Goal: Navigation & Orientation: Find specific page/section

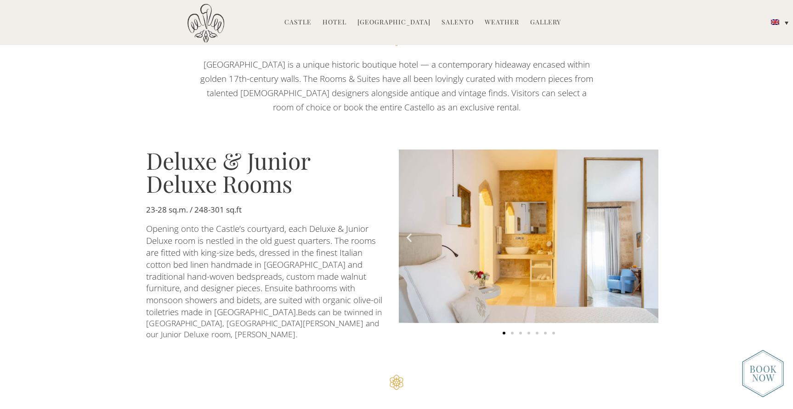
scroll to position [537, 0]
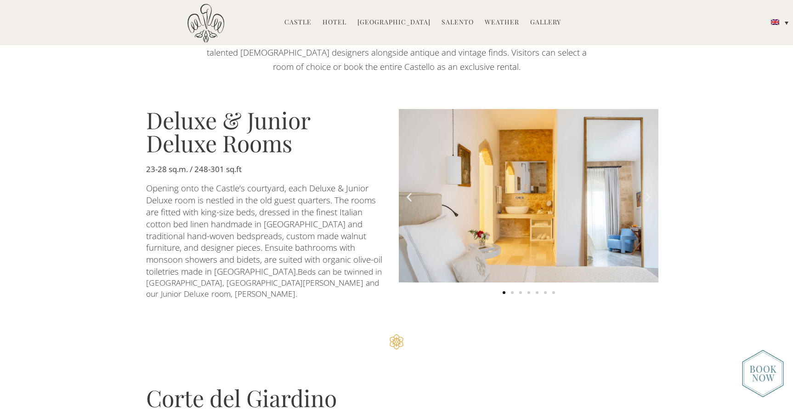
click at [410, 192] on icon "Previous slide" at bounding box center [409, 196] width 11 height 11
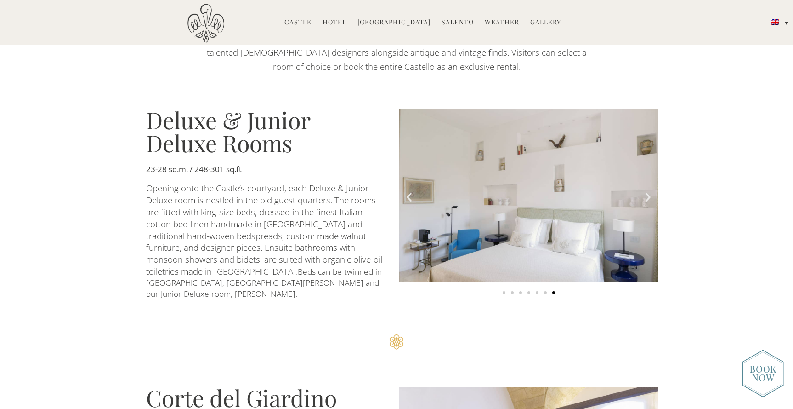
click at [410, 192] on icon "Previous slide" at bounding box center [409, 196] width 11 height 11
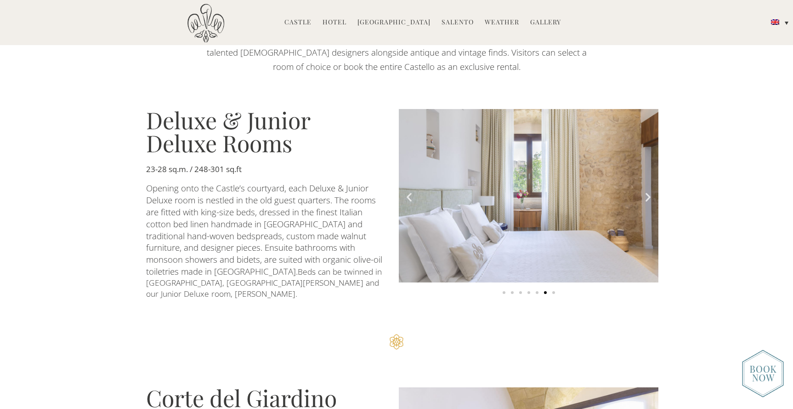
click at [410, 192] on icon "Previous slide" at bounding box center [409, 196] width 11 height 11
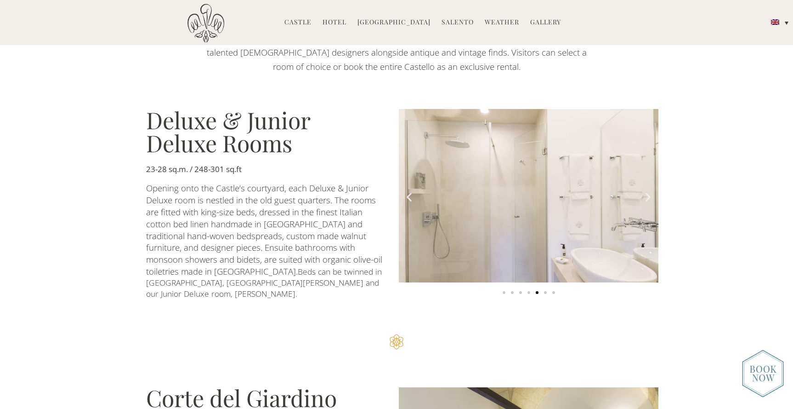
click at [410, 192] on icon "Previous slide" at bounding box center [409, 196] width 11 height 11
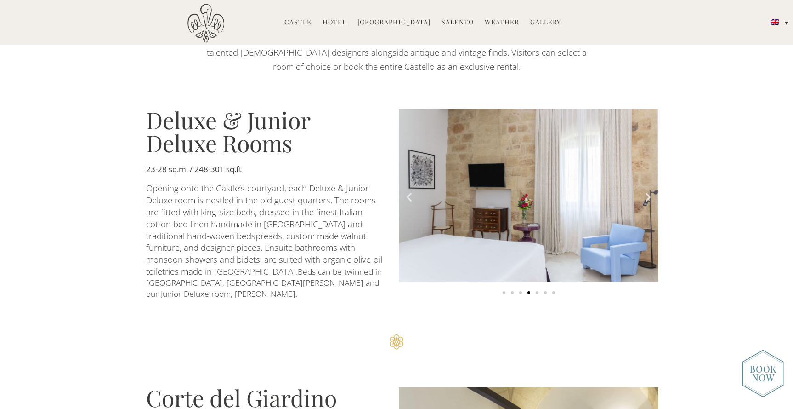
click at [410, 192] on icon "Previous slide" at bounding box center [409, 196] width 11 height 11
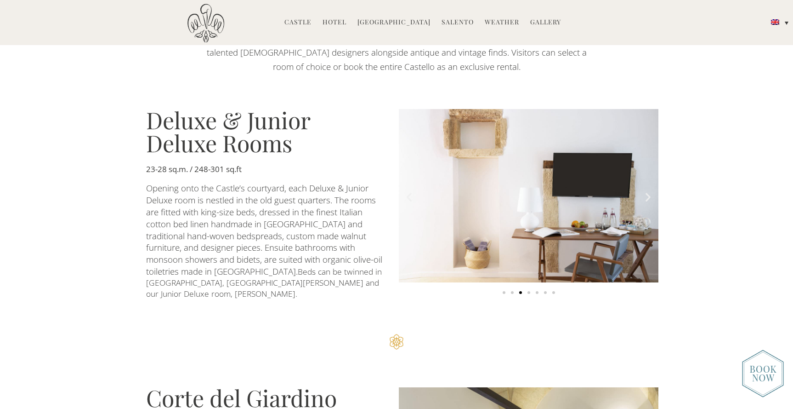
click at [410, 192] on icon "Previous slide" at bounding box center [409, 196] width 11 height 11
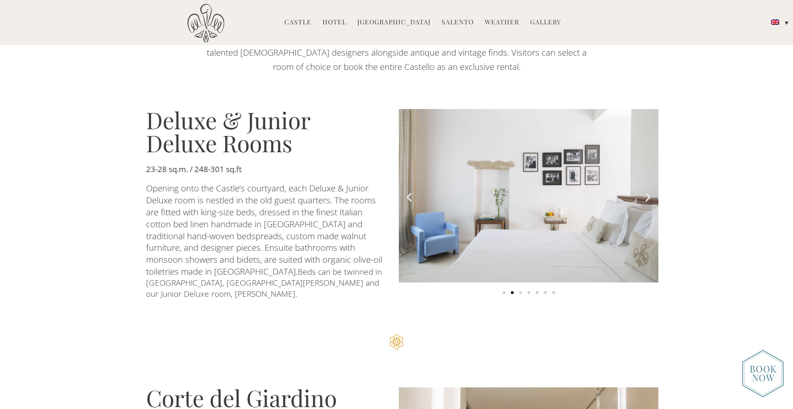
click at [410, 192] on icon "Previous slide" at bounding box center [409, 196] width 11 height 11
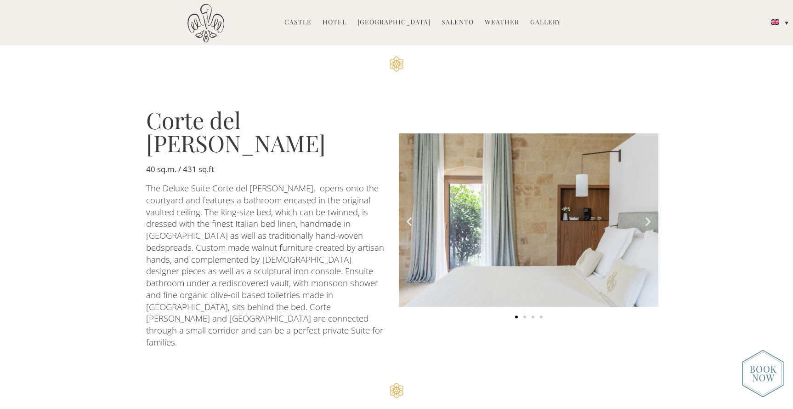
scroll to position [1109, 0]
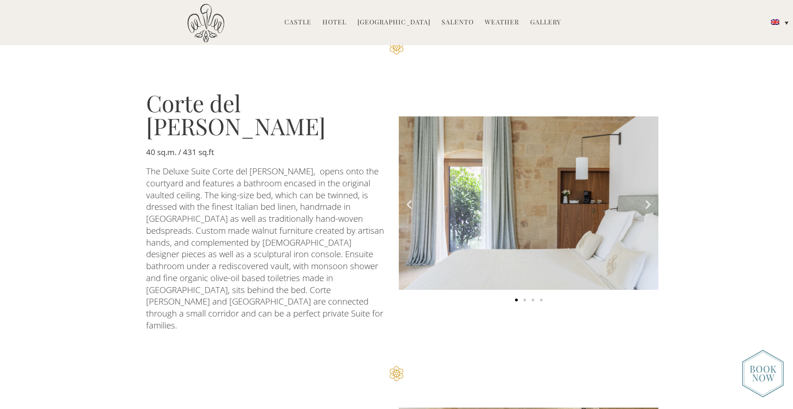
click at [652, 199] on icon "Next slide" at bounding box center [648, 204] width 11 height 11
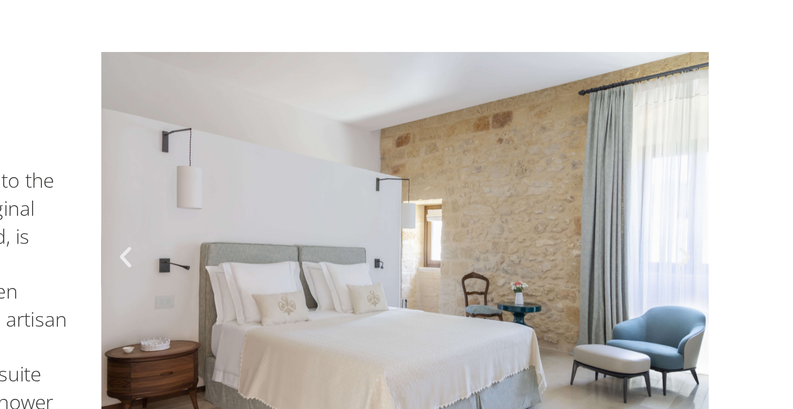
click at [535, 294] on div "Carousel | Horizontal scrolling: Arrow Left & Right" at bounding box center [529, 298] width 260 height 9
click at [534, 298] on span "Go to slide 3" at bounding box center [533, 299] width 3 height 3
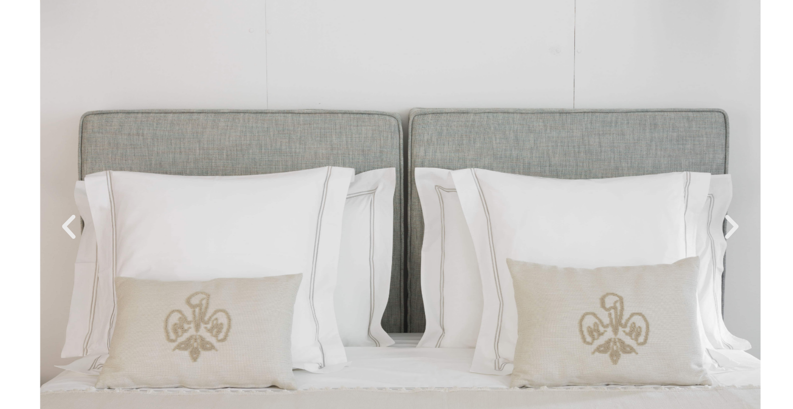
click at [542, 298] on span "Go to slide 4" at bounding box center [541, 299] width 3 height 3
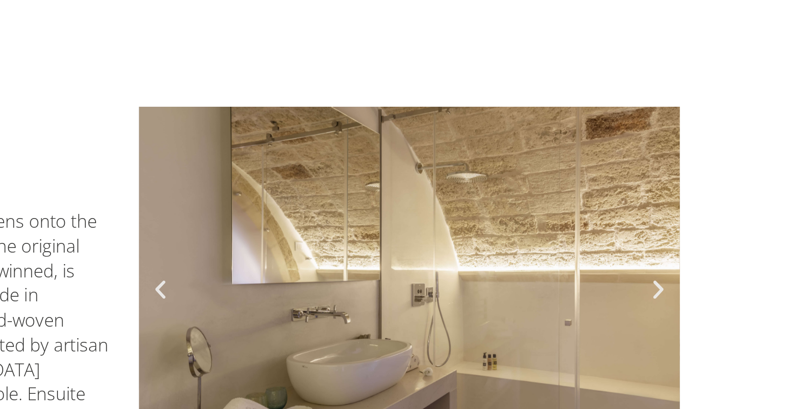
click at [533, 298] on span "Go to slide 3" at bounding box center [533, 299] width 3 height 3
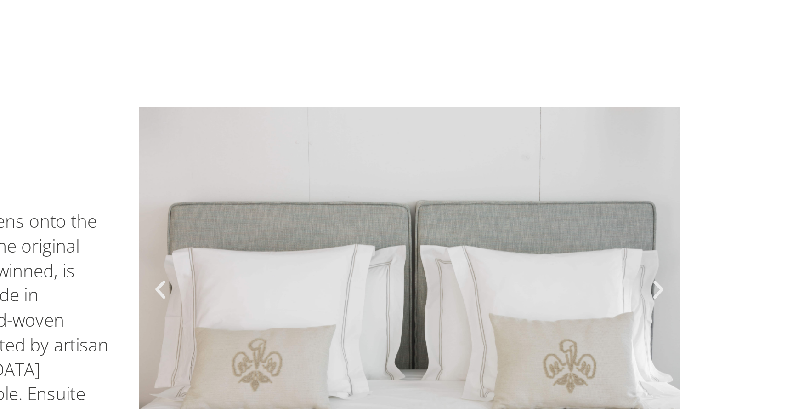
click at [525, 298] on span "Go to slide 2" at bounding box center [525, 299] width 3 height 3
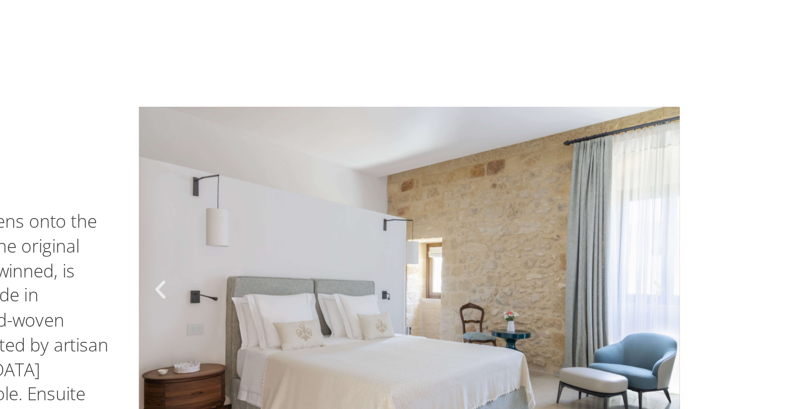
click at [512, 294] on div "Carousel | Horizontal scrolling: Arrow Left & Right" at bounding box center [529, 298] width 260 height 9
click at [516, 298] on span "Go to slide 1" at bounding box center [516, 299] width 3 height 3
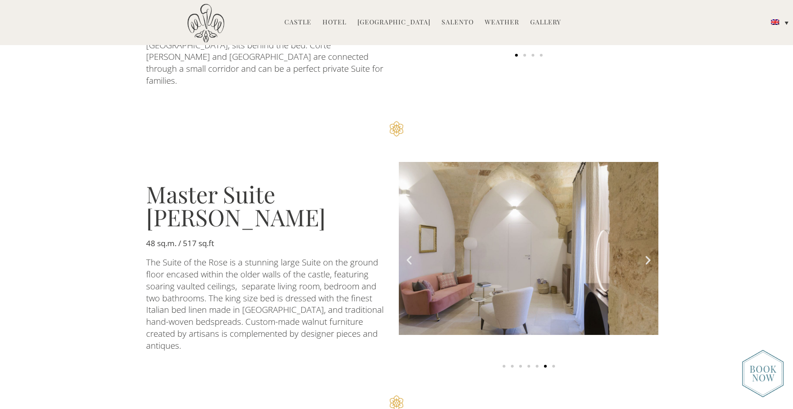
scroll to position [1356, 0]
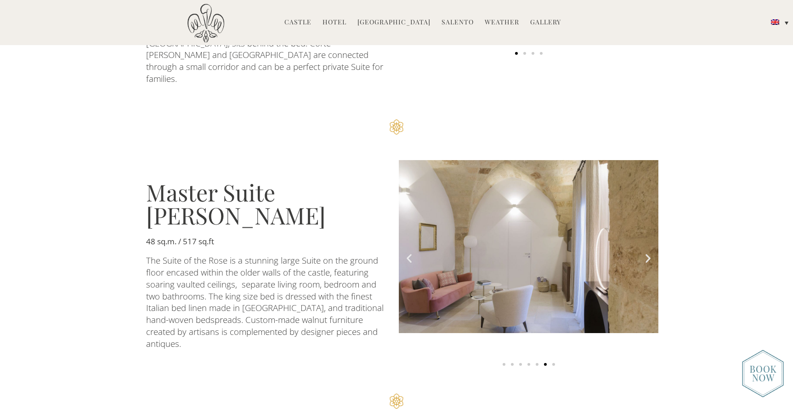
click at [647, 252] on icon "Next slide" at bounding box center [648, 257] width 11 height 11
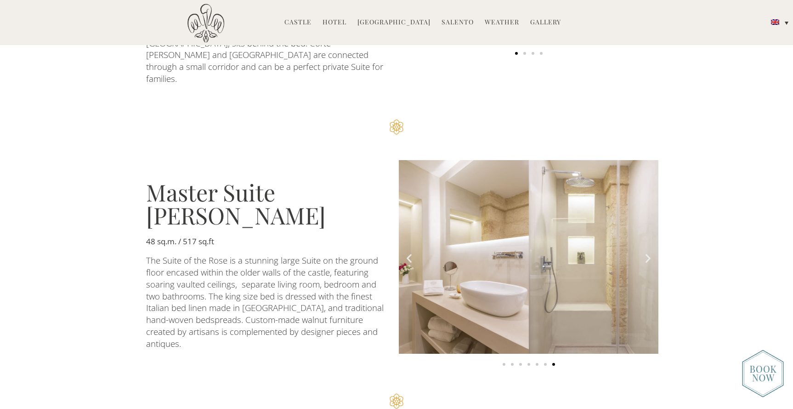
click at [647, 252] on icon "Next slide" at bounding box center [648, 257] width 11 height 11
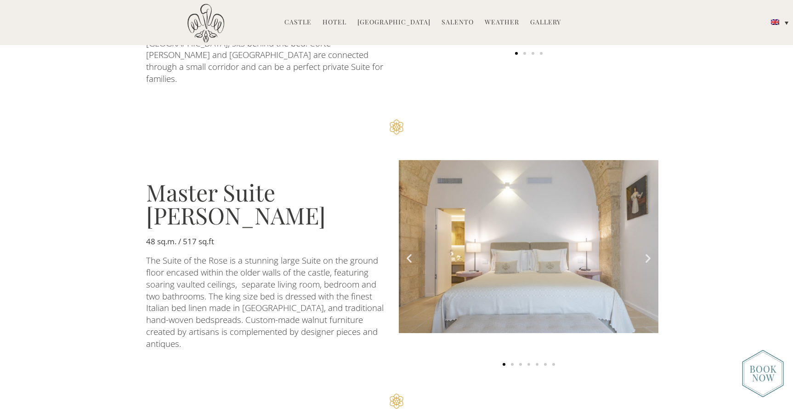
click at [647, 252] on icon "Next slide" at bounding box center [648, 257] width 11 height 11
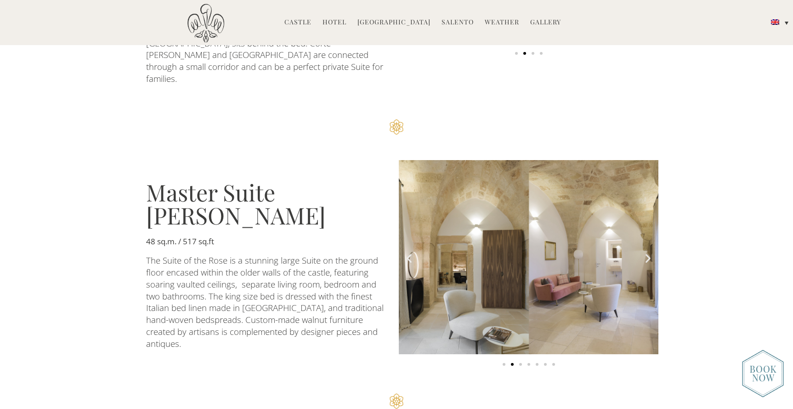
click at [647, 252] on icon "Next slide" at bounding box center [648, 257] width 11 height 11
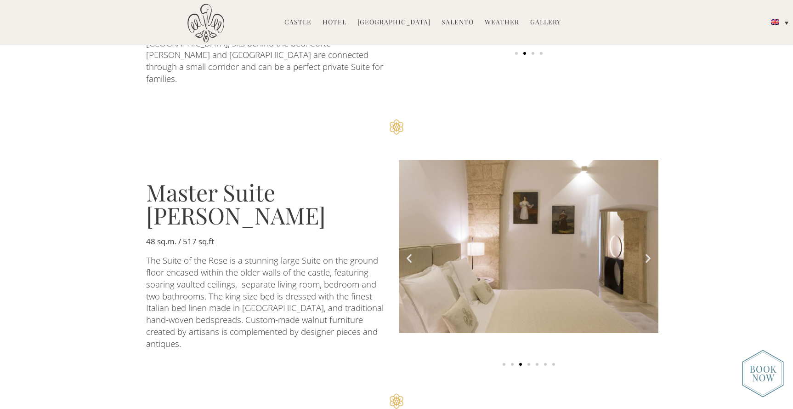
click at [647, 252] on icon "Next slide" at bounding box center [648, 257] width 11 height 11
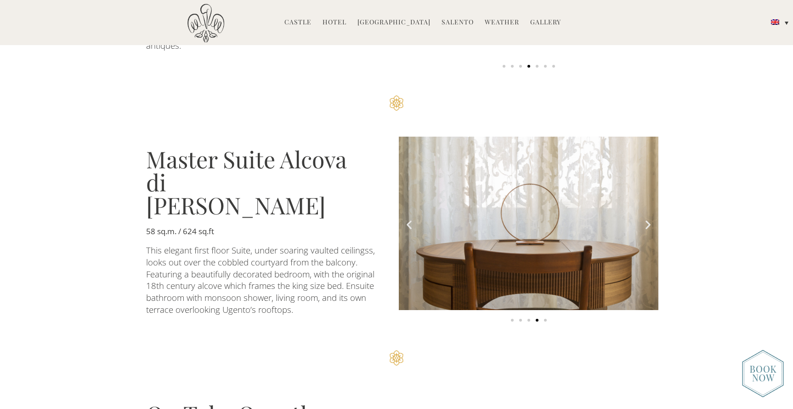
scroll to position [1702, 0]
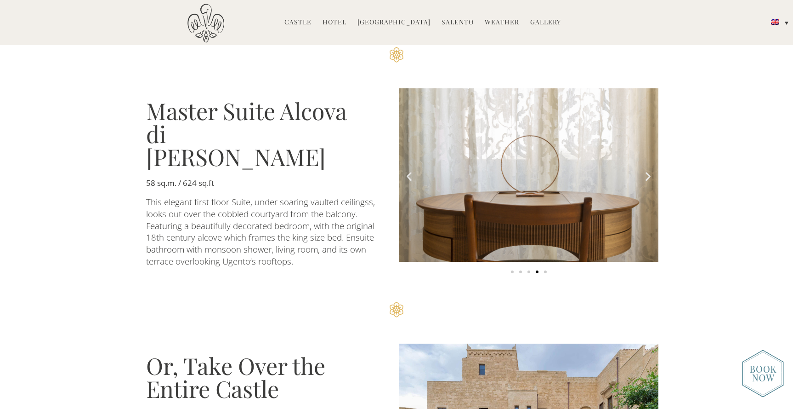
click at [648, 171] on icon "Next slide" at bounding box center [648, 176] width 11 height 11
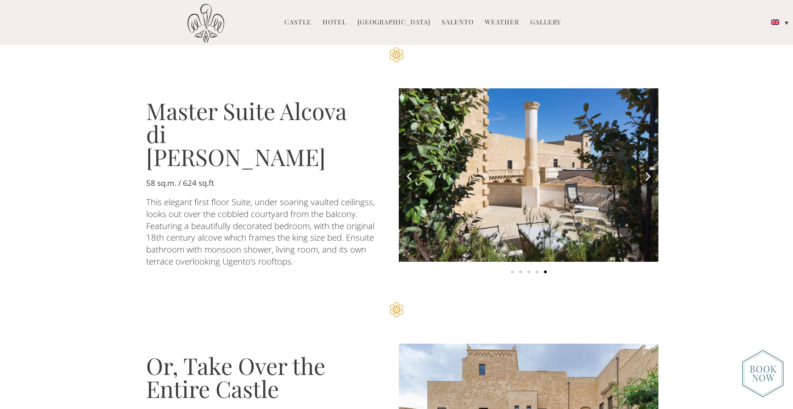
click at [648, 171] on icon "Next slide" at bounding box center [648, 176] width 11 height 11
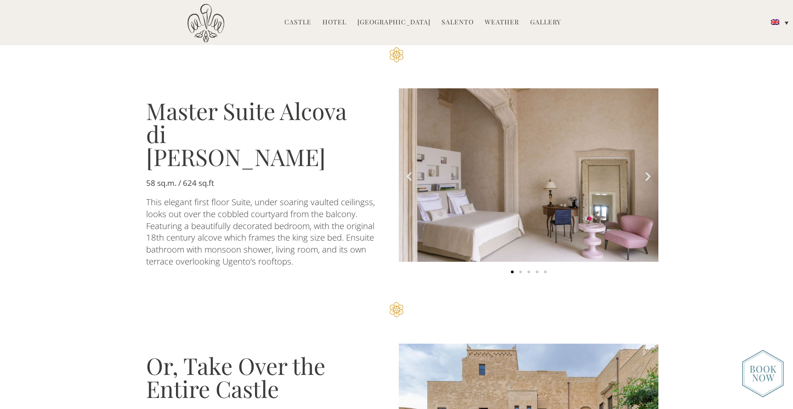
click at [648, 171] on icon "Next slide" at bounding box center [648, 176] width 11 height 11
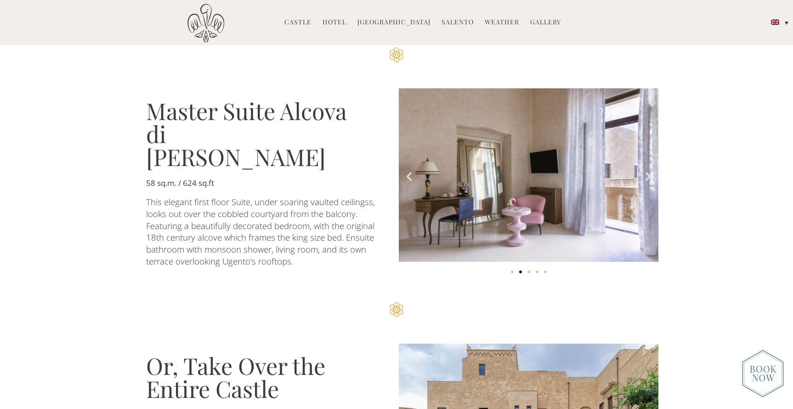
click at [648, 171] on icon "Next slide" at bounding box center [648, 176] width 11 height 11
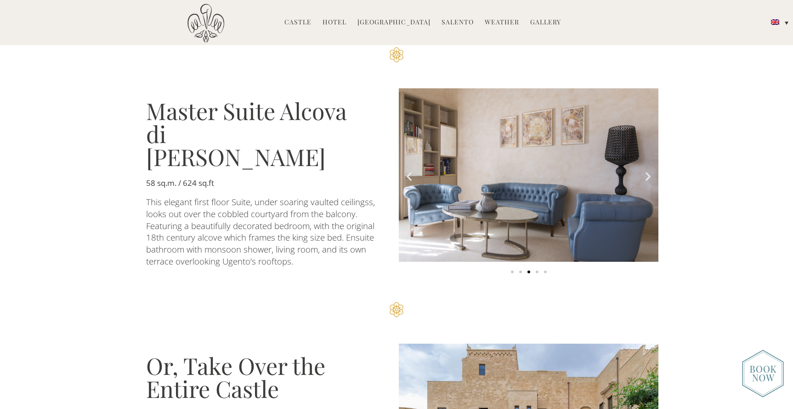
click at [648, 171] on icon "Next slide" at bounding box center [648, 176] width 11 height 11
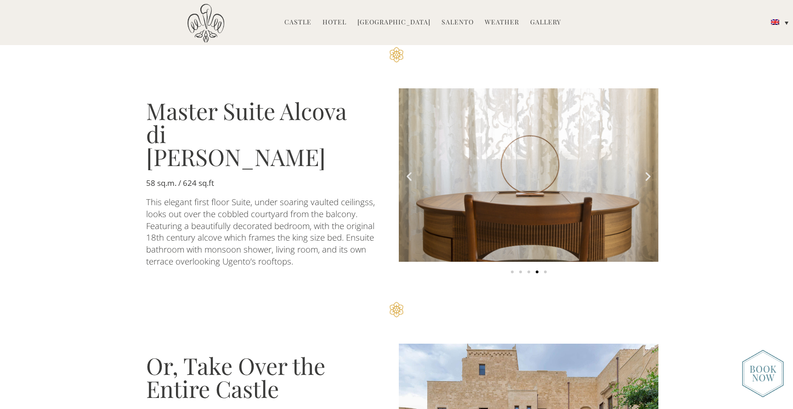
click at [648, 171] on icon "Next slide" at bounding box center [648, 176] width 11 height 11
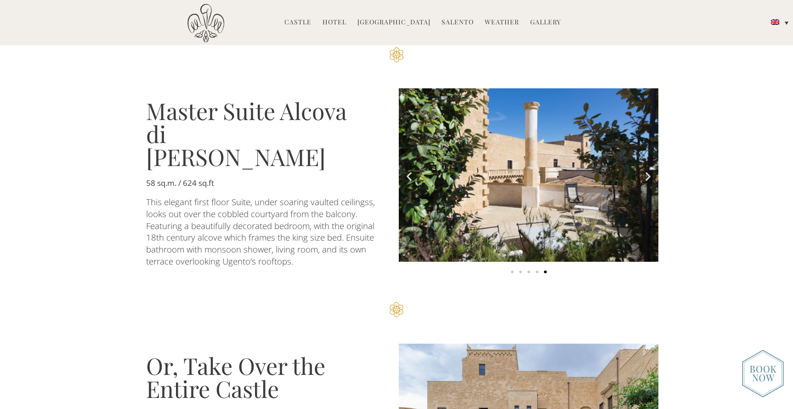
click at [648, 171] on icon "Next slide" at bounding box center [648, 176] width 11 height 11
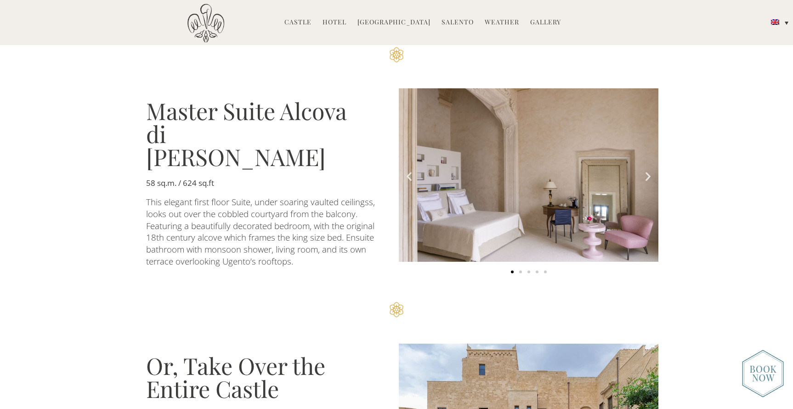
click at [648, 171] on icon "Next slide" at bounding box center [648, 176] width 11 height 11
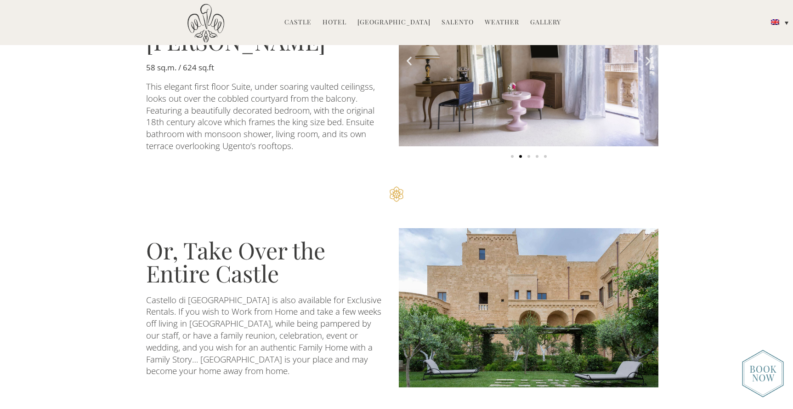
scroll to position [1832, 0]
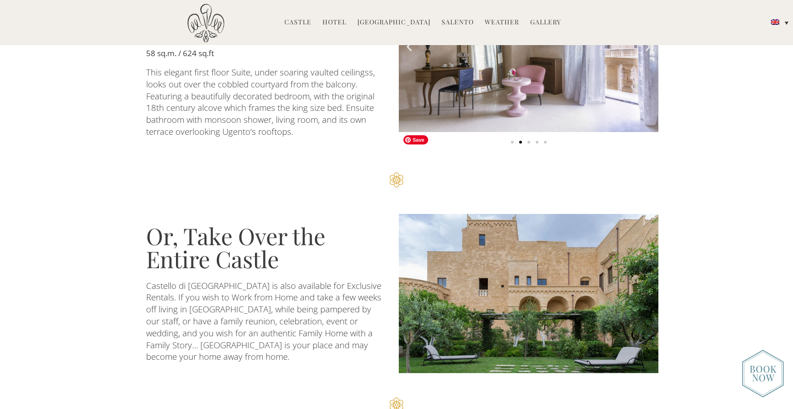
click at [637, 234] on img at bounding box center [529, 293] width 260 height 159
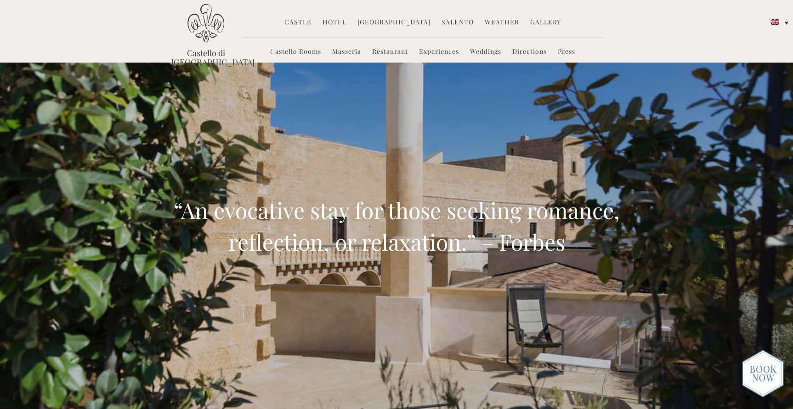
scroll to position [0, 0]
